Goal: Find specific fact: Find specific page/section

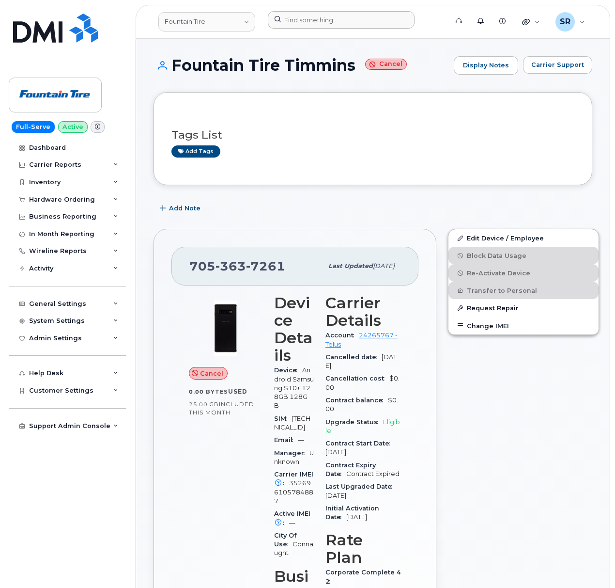
scroll to position [64, 0]
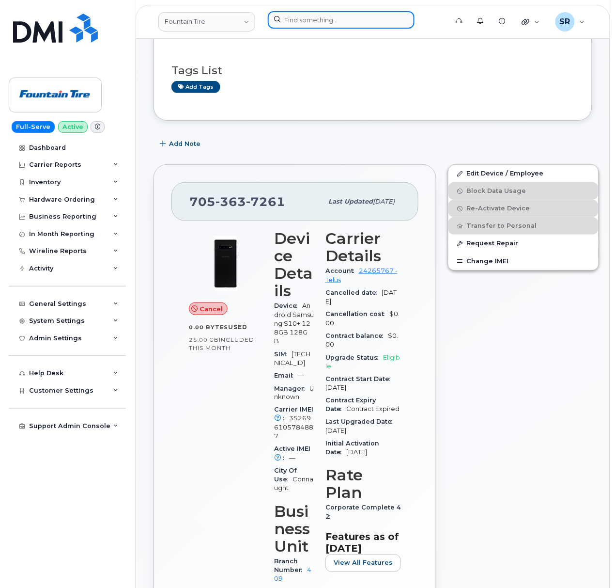
click at [288, 16] on input at bounding box center [341, 19] width 147 height 17
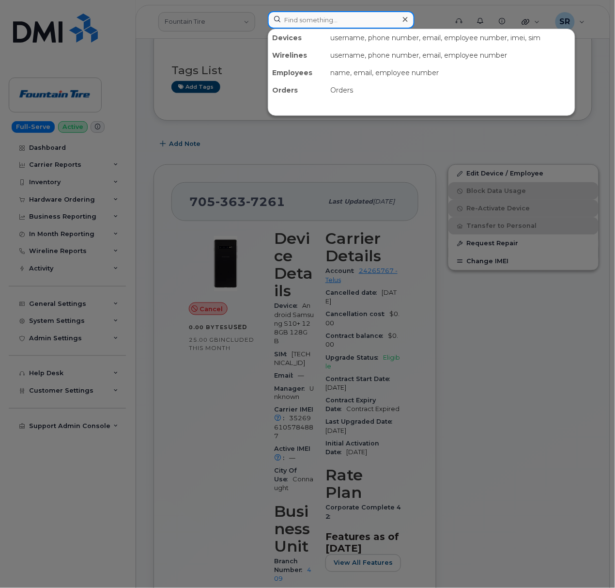
paste input "720-498-0403"
type input "720-498-0403"
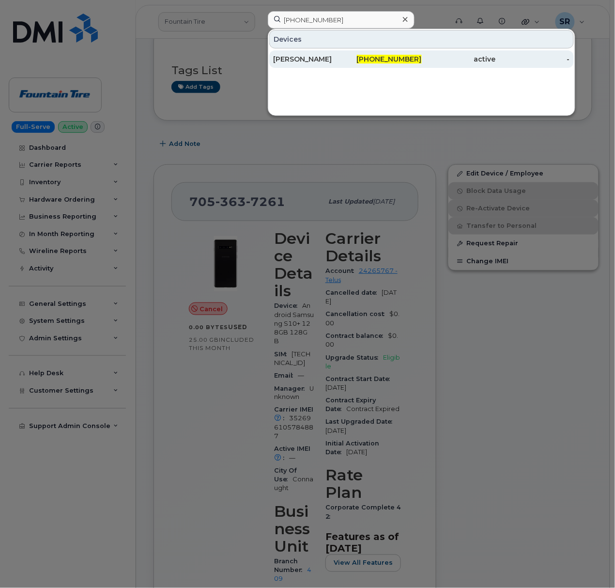
click at [304, 64] on div "Neil Napolitano" at bounding box center [310, 58] width 74 height 17
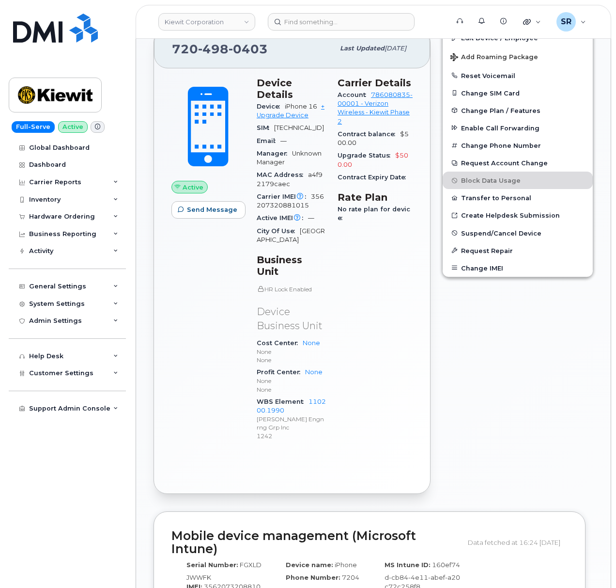
scroll to position [323, 0]
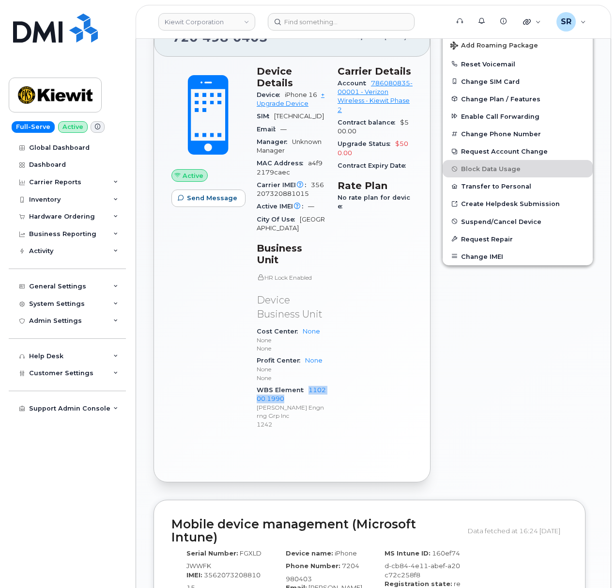
drag, startPoint x: 294, startPoint y: 391, endPoint x: 307, endPoint y: 376, distance: 19.6
click at [307, 384] on div "WBS Element 110200.1990 Kiewit Engnrng Grp Inc 1242" at bounding box center [291, 407] width 69 height 47
copy link "110200.1990"
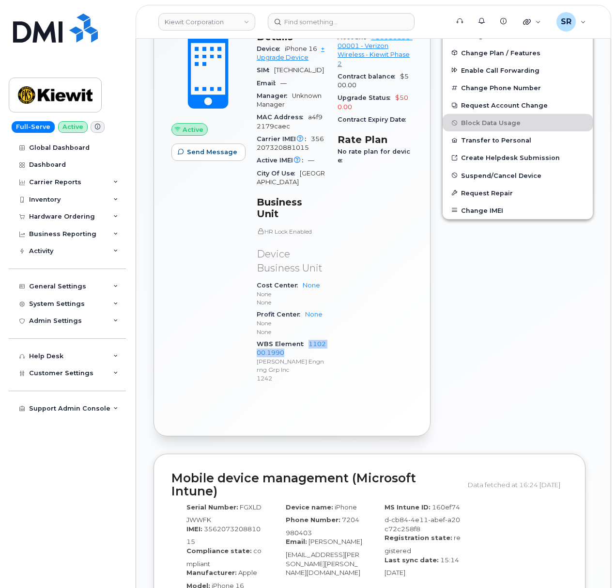
scroll to position [388, 0]
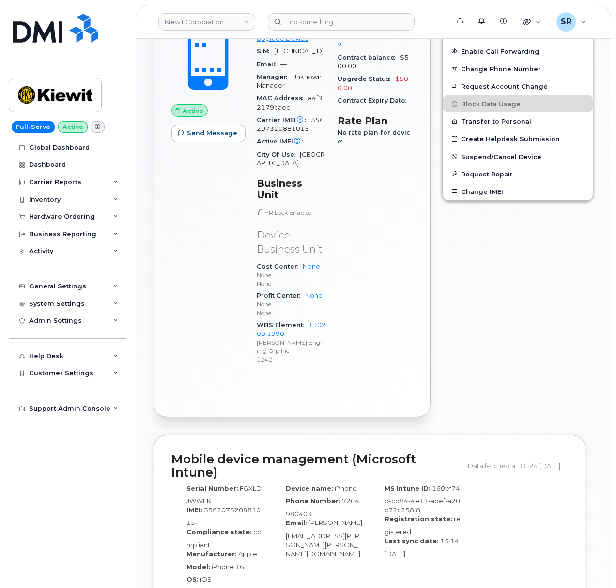
click at [331, 368] on div "Active Send Message Device Details Device iPhone 16 + Upgrade Device SIM 891480…" at bounding box center [292, 204] width 276 height 425
drag, startPoint x: 289, startPoint y: 323, endPoint x: 311, endPoint y: 314, distance: 22.9
click at [311, 319] on div "WBS Element 110200.1990 Kiewit Engnrng Grp Inc 1242" at bounding box center [291, 342] width 69 height 47
copy link "110200.1990"
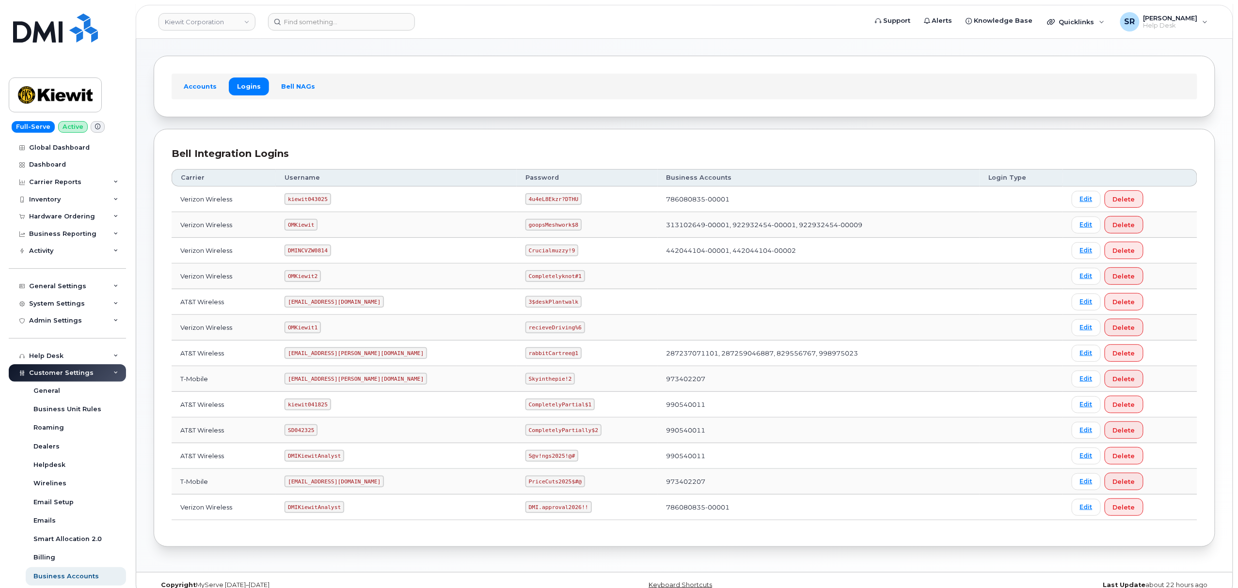
scroll to position [53, 0]
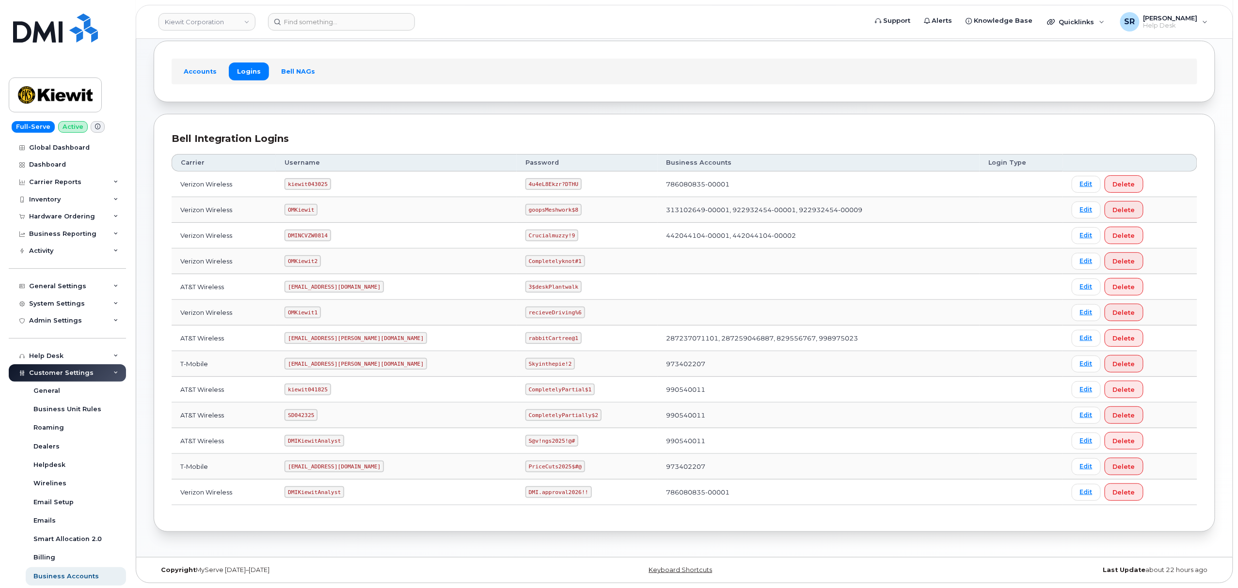
click at [296, 183] on code "kiewit043025" at bounding box center [307, 184] width 46 height 12
copy code "kiewit043025"
click at [525, 180] on code "4u4eL8Ekzr?DTHU" at bounding box center [553, 184] width 56 height 12
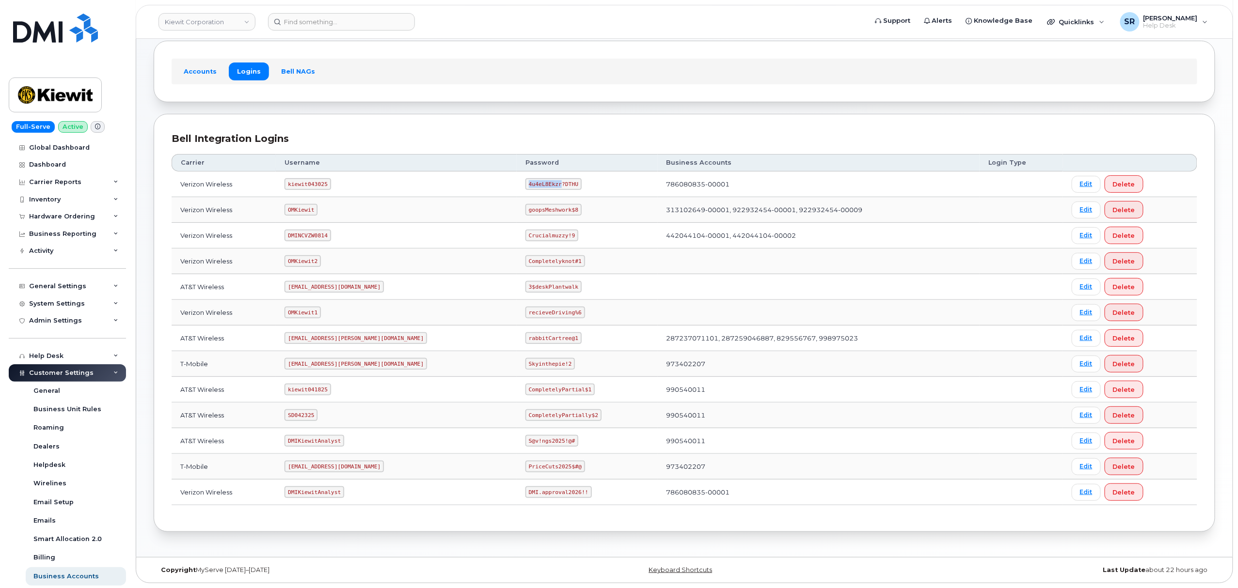
click at [525, 180] on code "4u4eL8Ekzr?DTHU" at bounding box center [553, 184] width 56 height 12
